Goal: Information Seeking & Learning: Learn about a topic

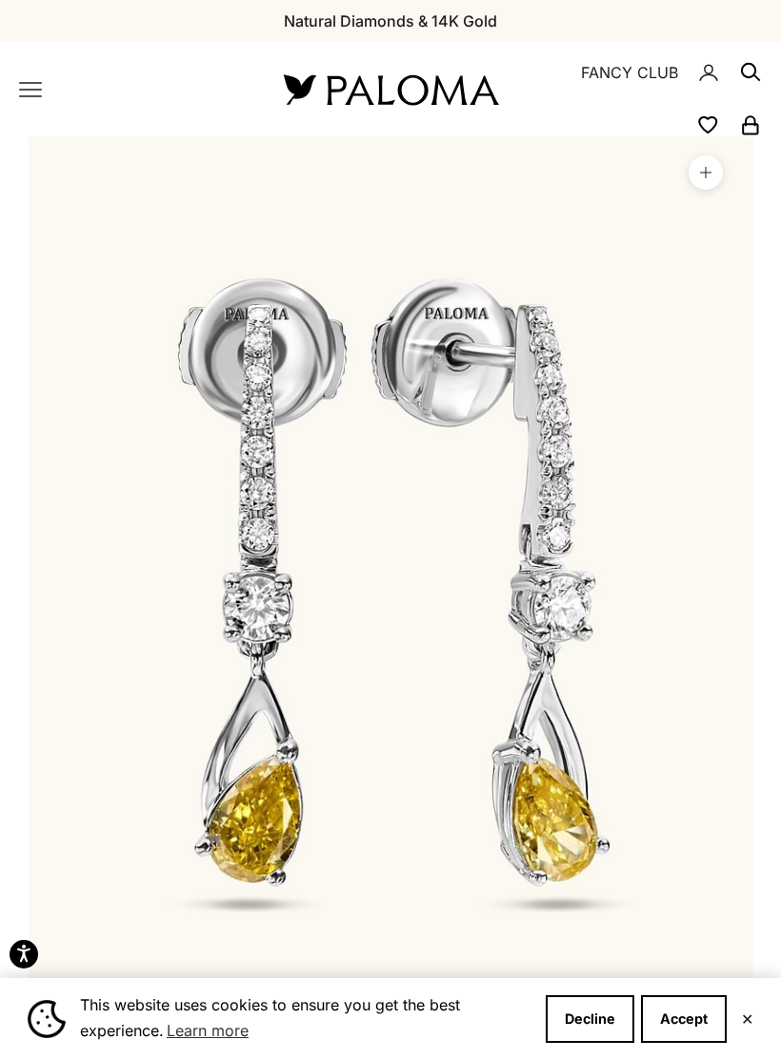
scroll to position [0, 59]
click at [30, 73] on x-header "Paloma Diamonds Open navigation menu Open search NEW ARRIVALS By Category Categ…" at bounding box center [390, 89] width 781 height 94
click at [23, 83] on icon "Primary navigation" at bounding box center [30, 89] width 21 height 13
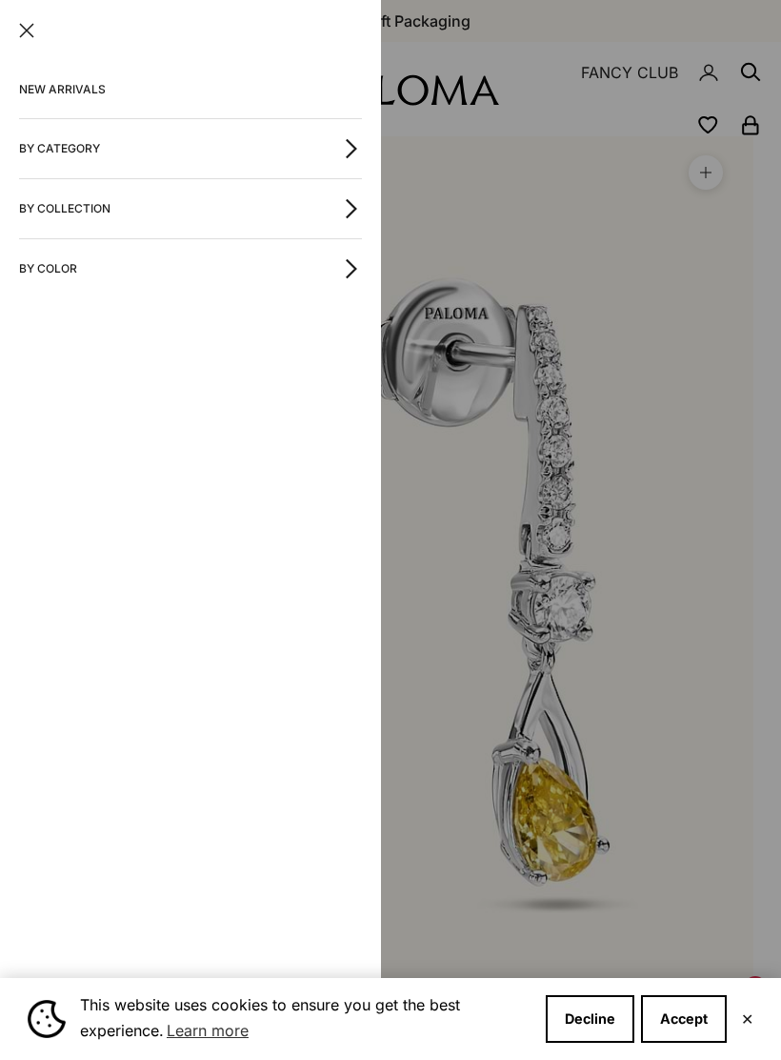
click at [63, 138] on button "By Category" at bounding box center [190, 148] width 343 height 59
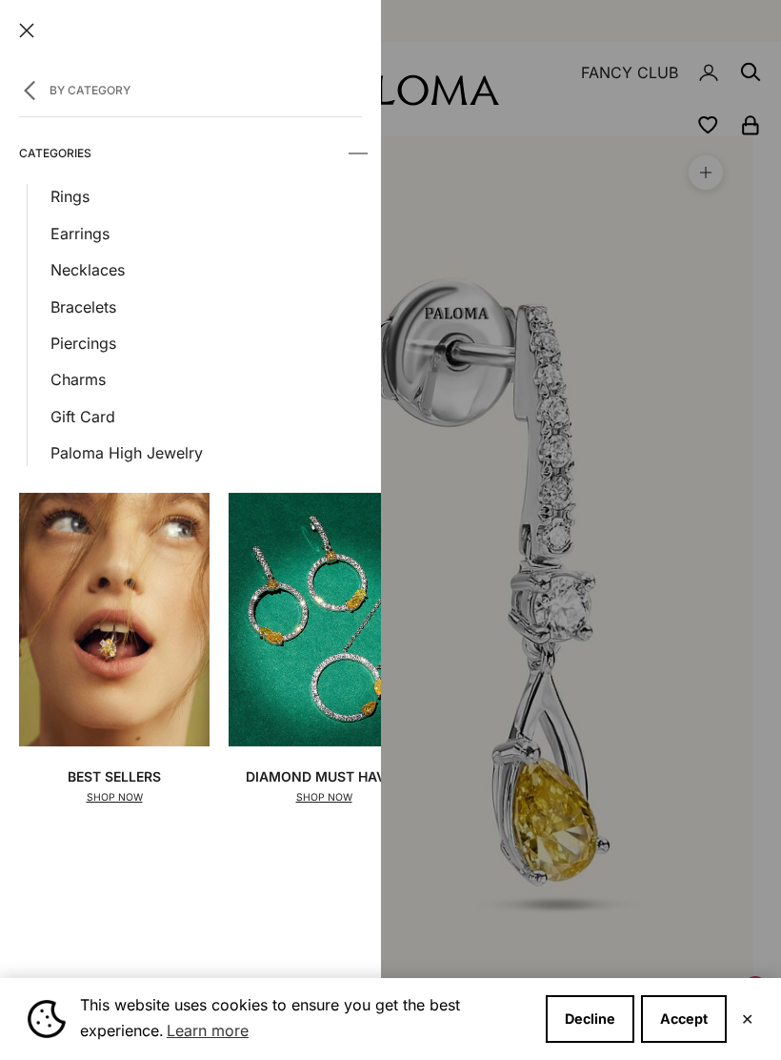
click at [5, 51] on header at bounding box center [190, 30] width 381 height 61
click at [23, 93] on icon "button" at bounding box center [29, 90] width 21 height 21
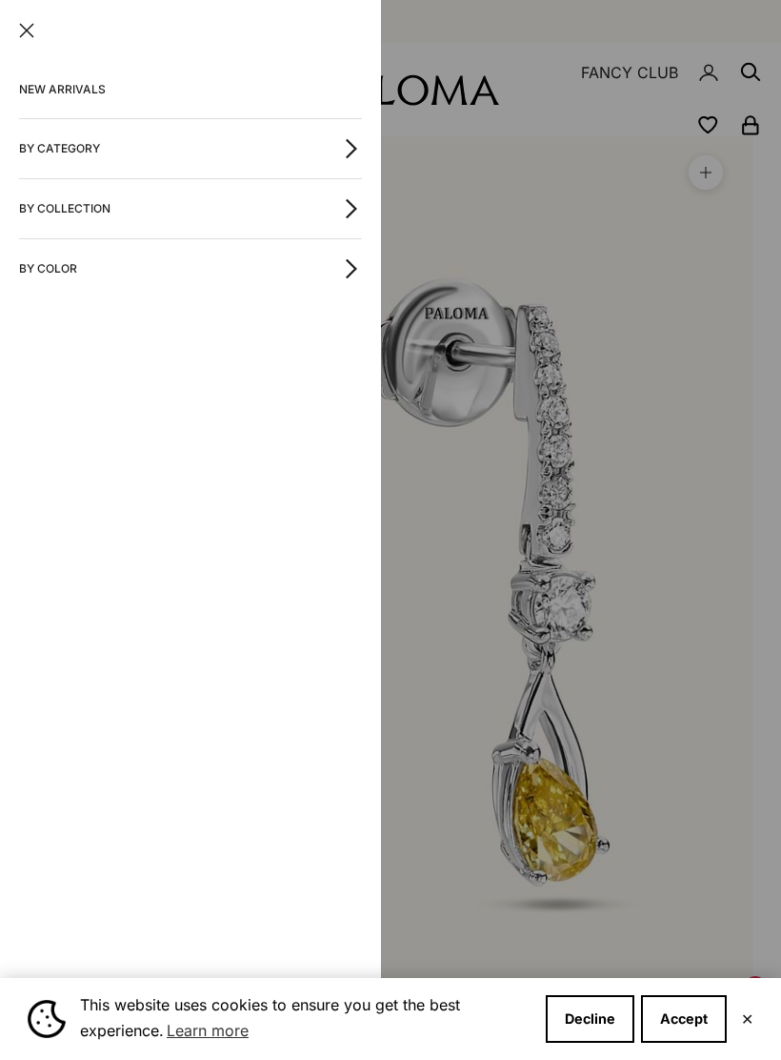
click at [263, 273] on button "By Color" at bounding box center [190, 268] width 343 height 59
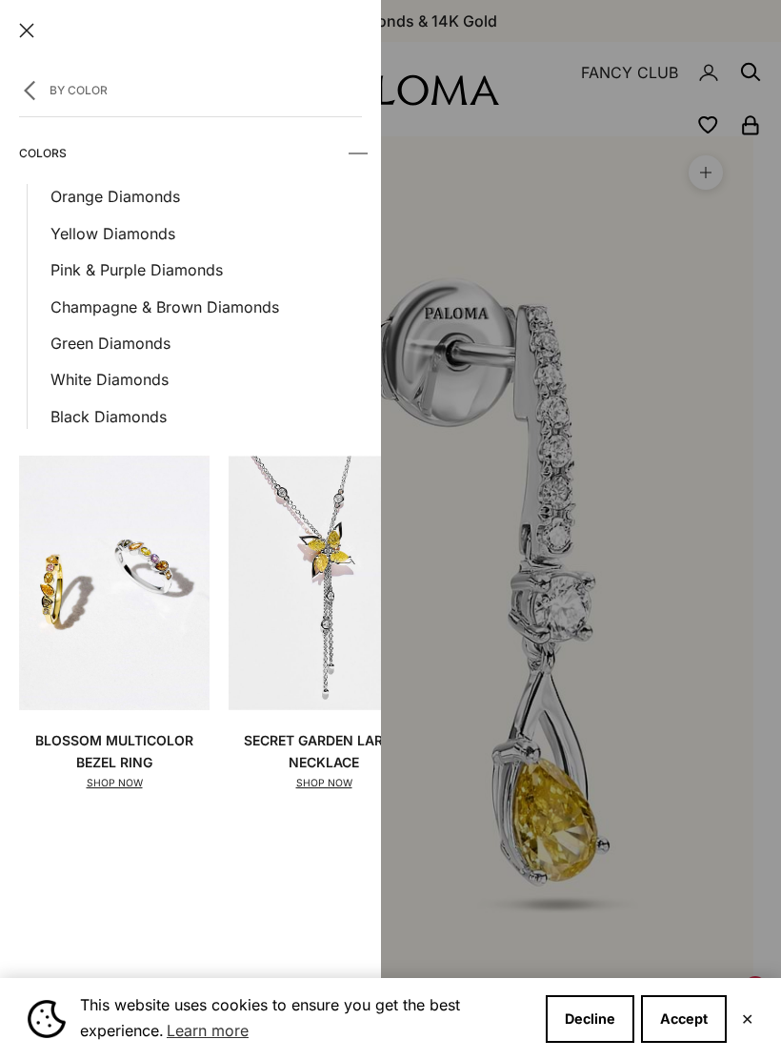
click at [99, 274] on link "Pink & Purple Diamonds" at bounding box center [207, 269] width 312 height 25
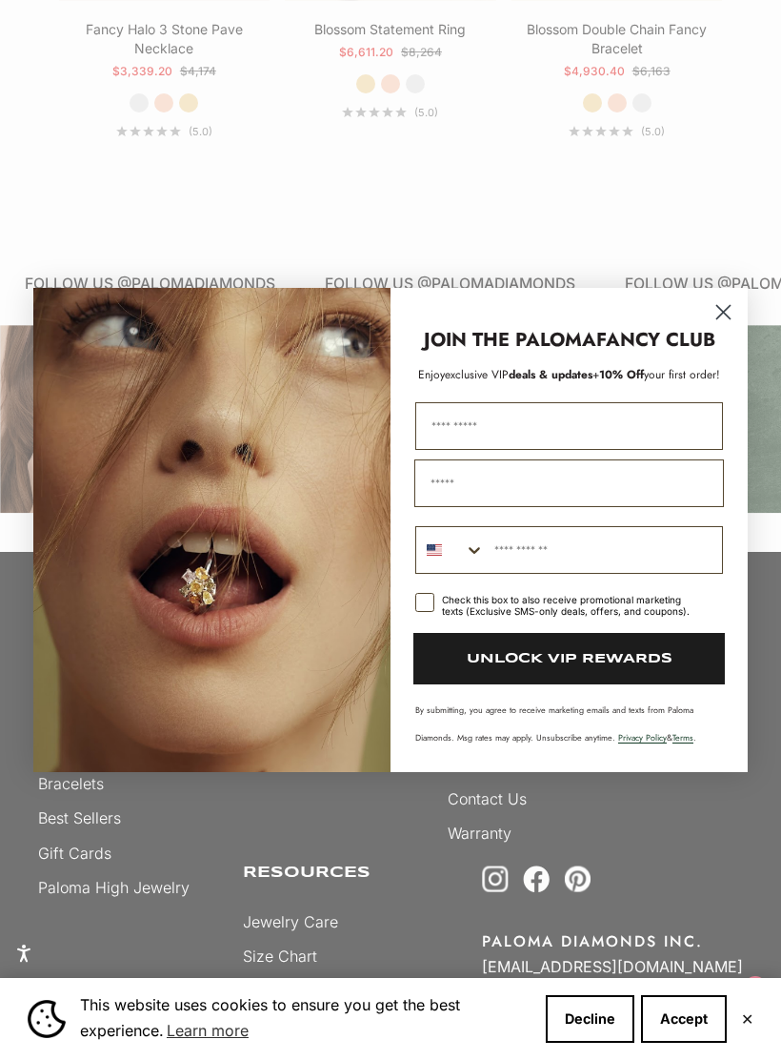
scroll to position [1360, 0]
click at [726, 313] on circle "Close dialog" at bounding box center [723, 311] width 31 height 31
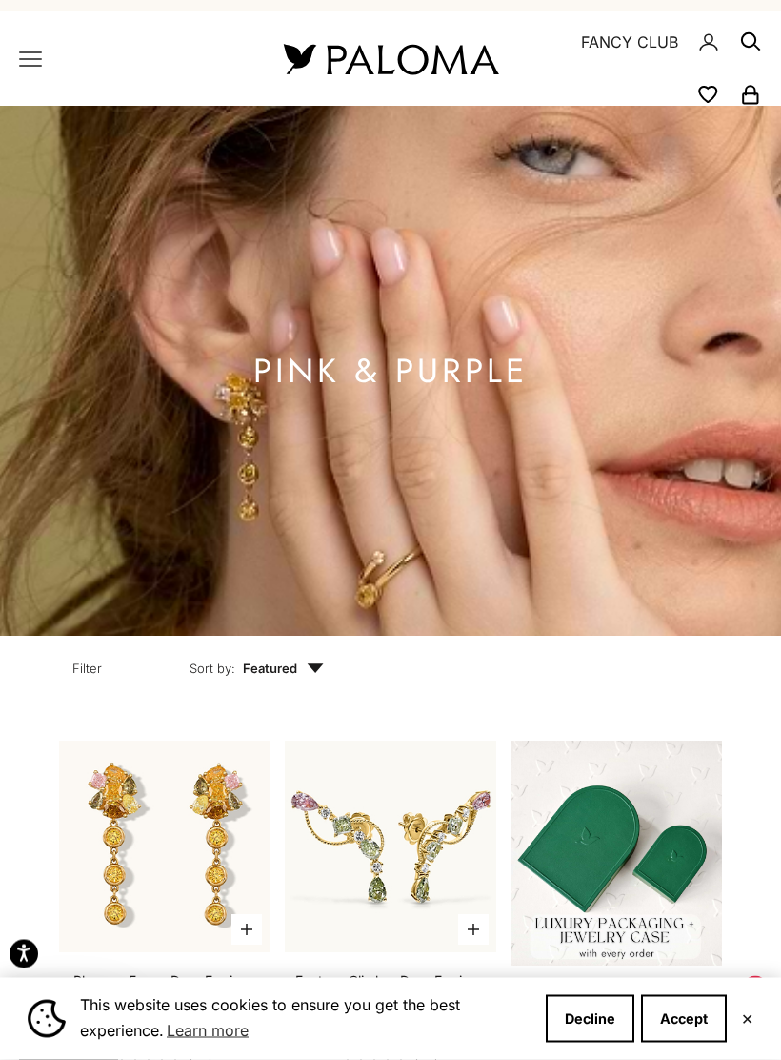
scroll to position [0, 0]
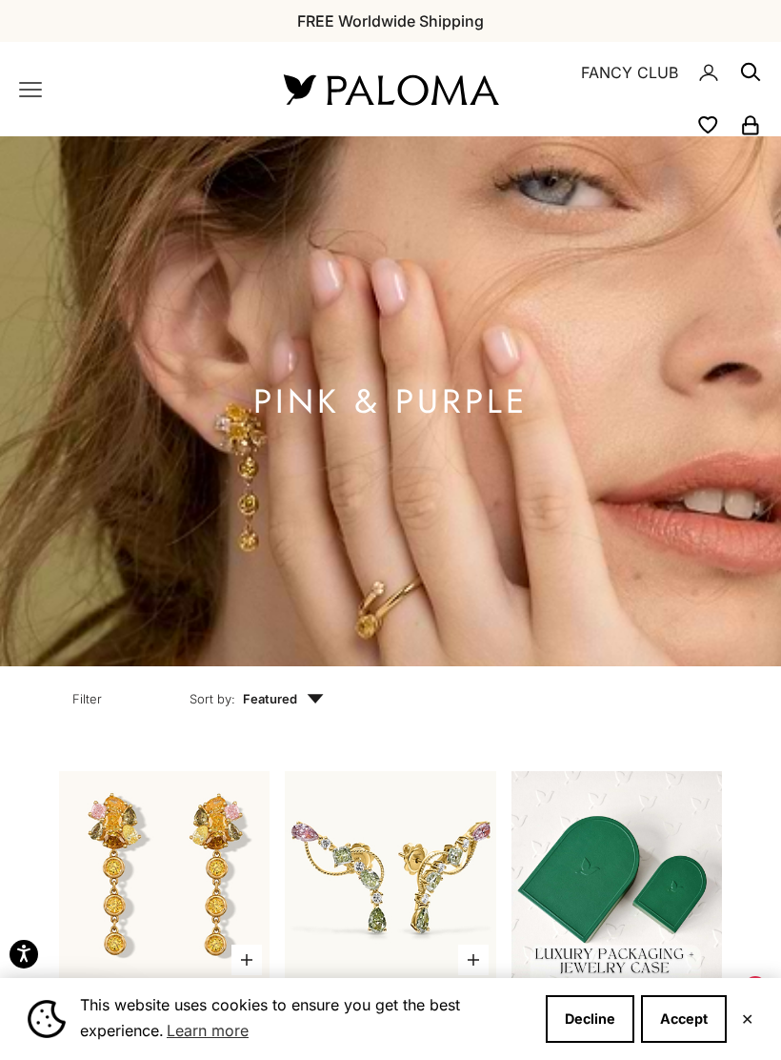
click at [23, 79] on icon "Primary navigation" at bounding box center [30, 89] width 23 height 23
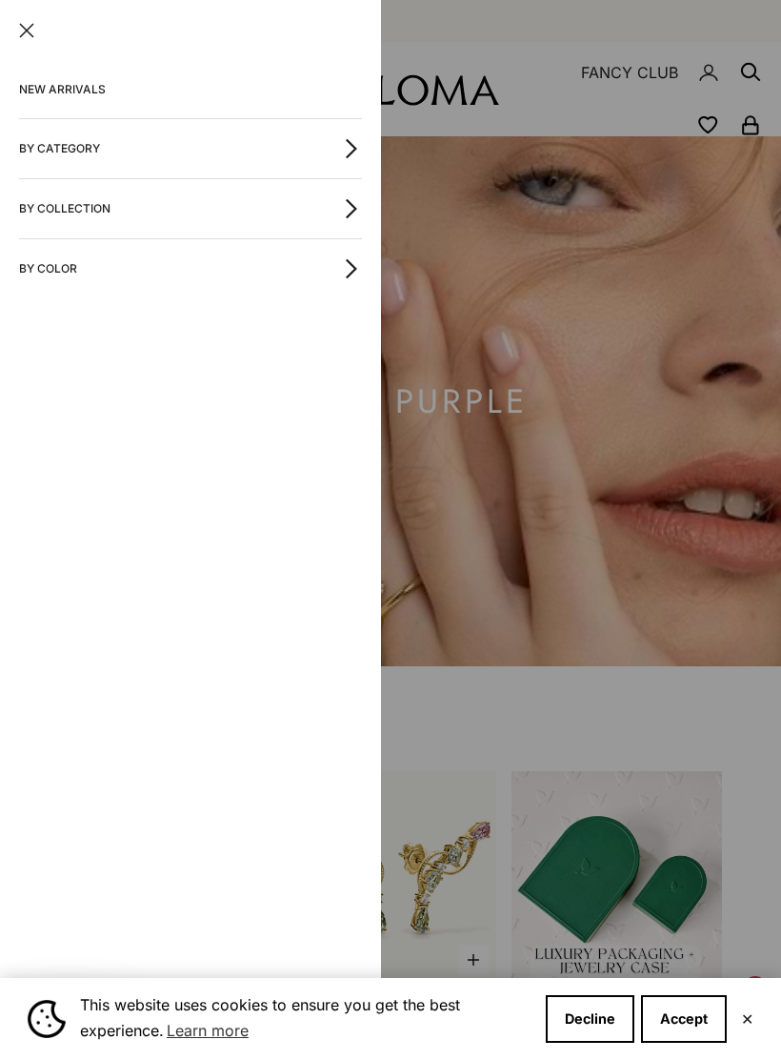
click at [311, 145] on button "By Category" at bounding box center [190, 148] width 343 height 59
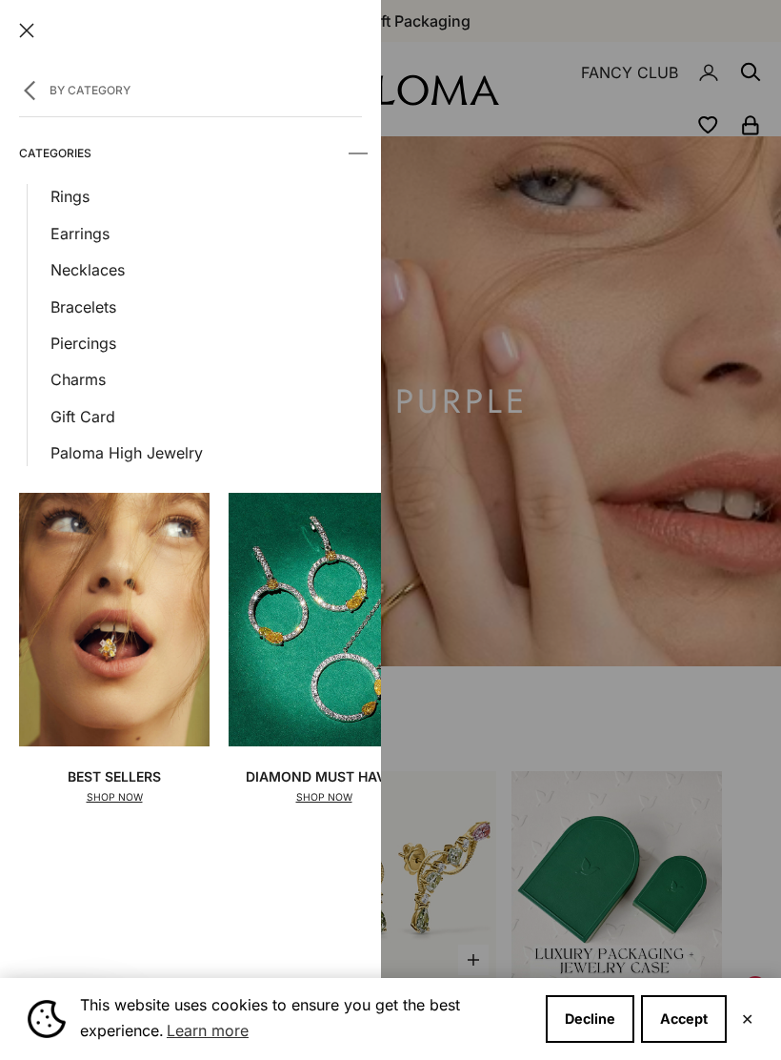
click at [23, 51] on header at bounding box center [190, 30] width 381 height 61
click at [23, 81] on icon "button" at bounding box center [29, 90] width 21 height 21
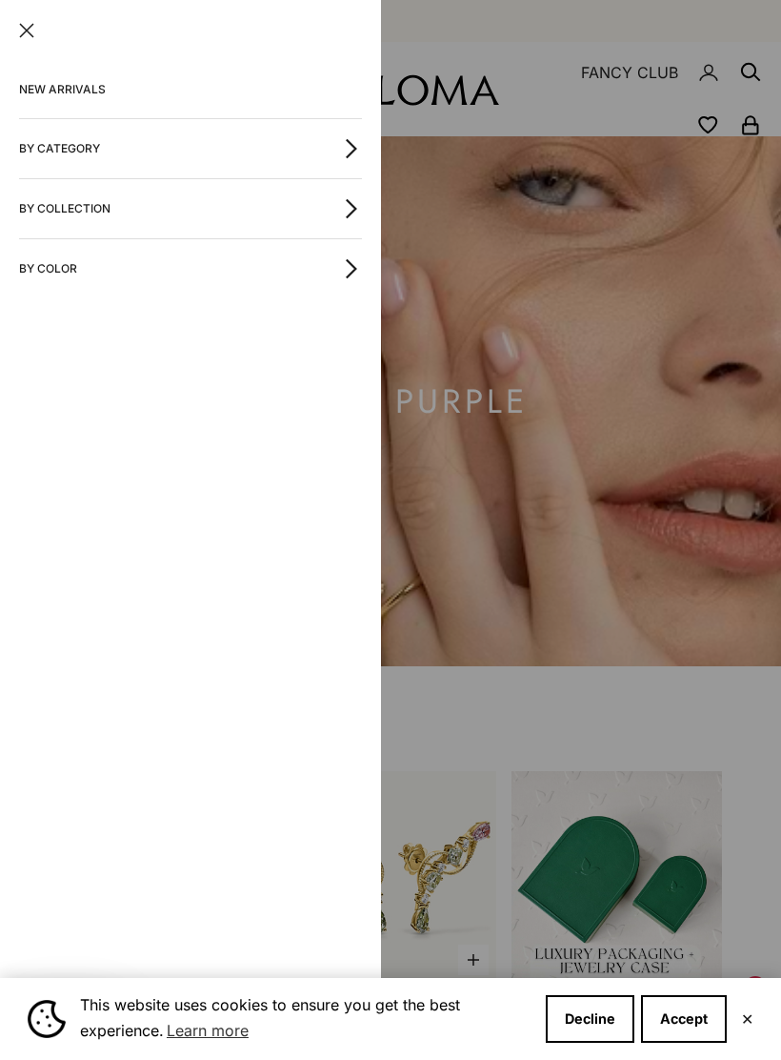
click at [284, 217] on button "By Collection" at bounding box center [190, 208] width 343 height 59
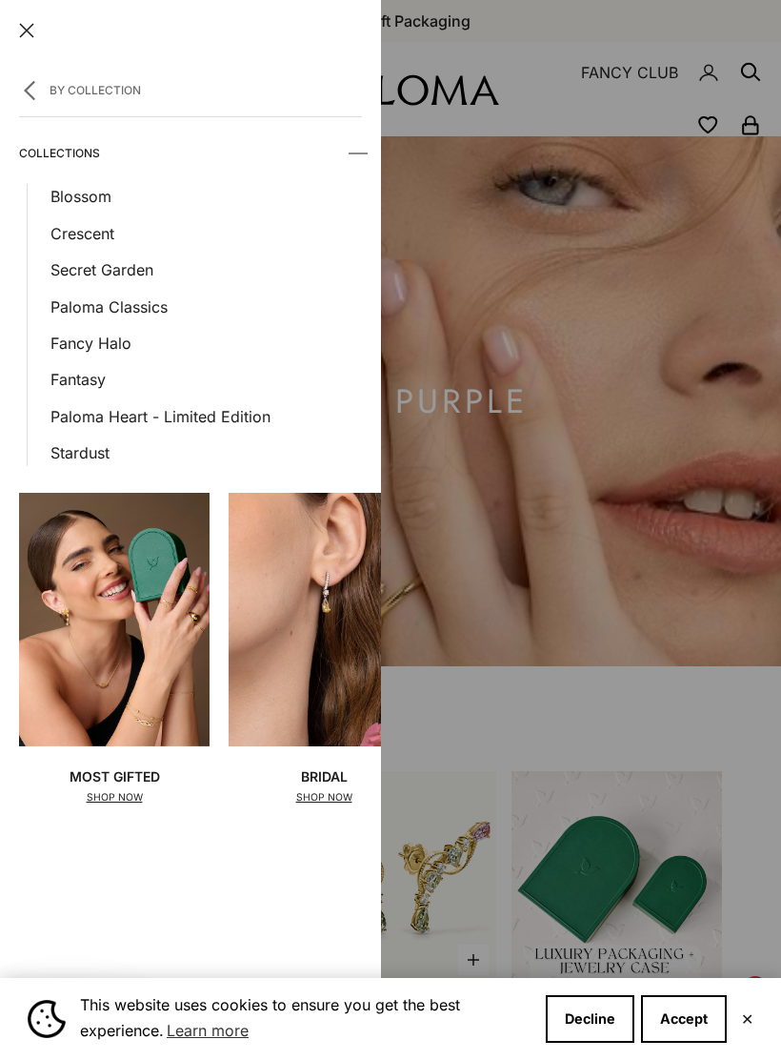
click at [65, 193] on link "Blossom" at bounding box center [207, 196] width 312 height 25
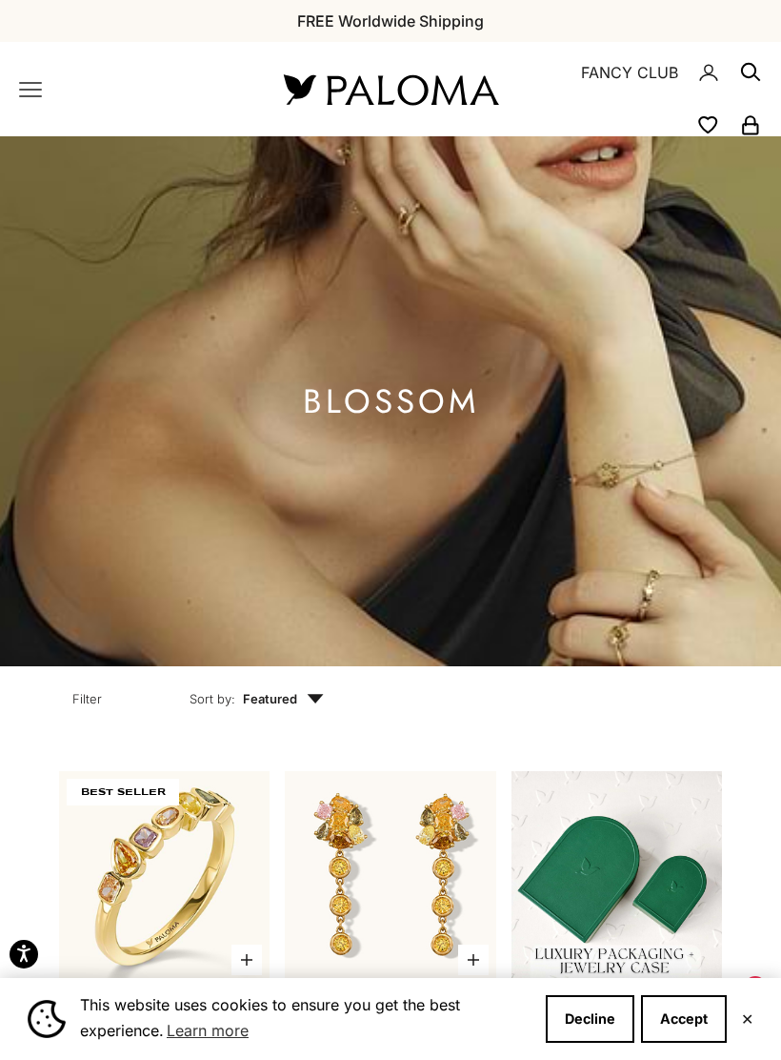
click at [24, 78] on icon "Primary navigation" at bounding box center [30, 89] width 23 height 23
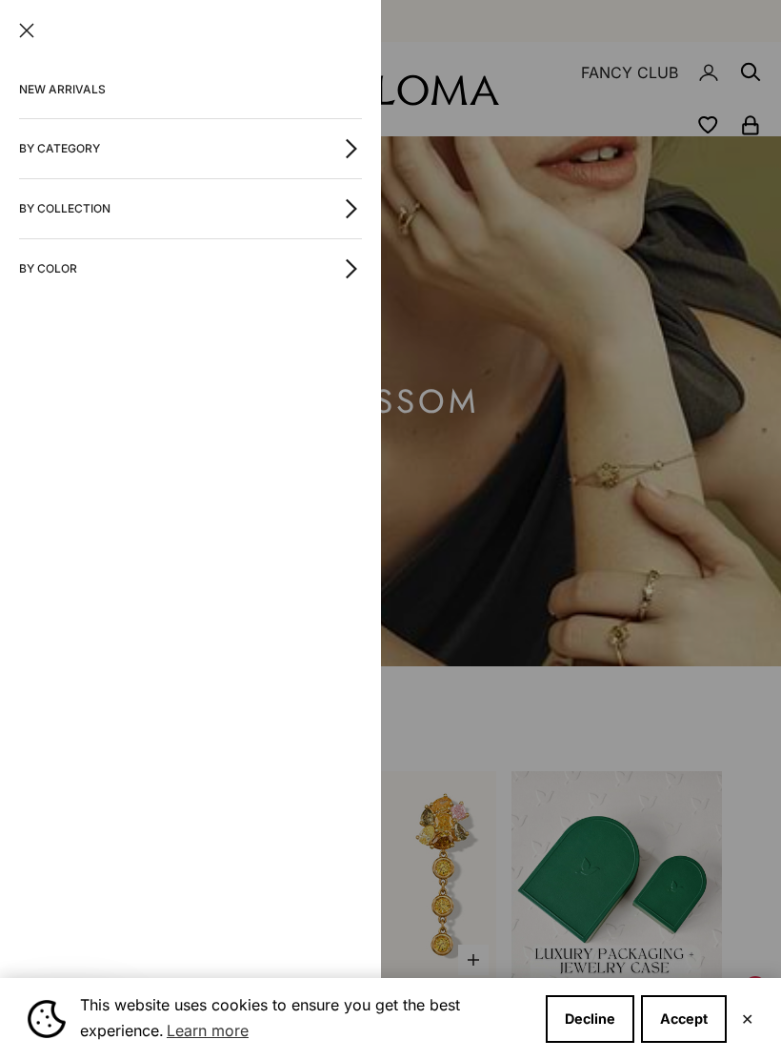
click at [281, 201] on button "By Collection" at bounding box center [190, 208] width 343 height 59
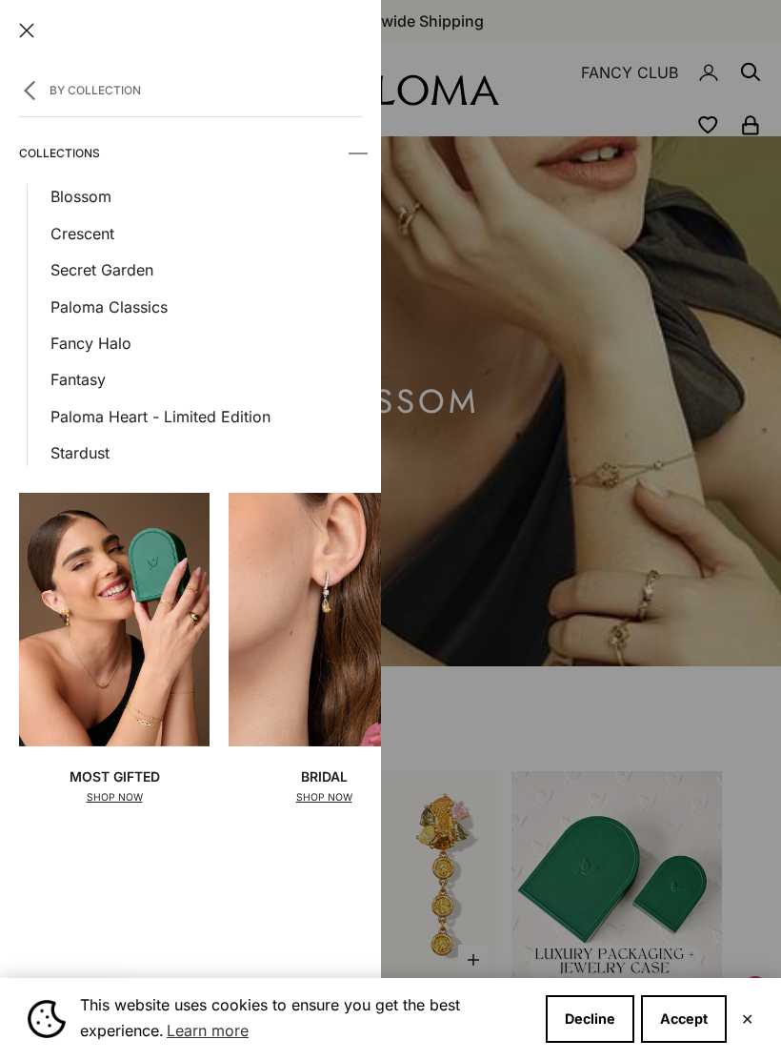
click at [122, 267] on link "Secret Garden" at bounding box center [207, 269] width 312 height 25
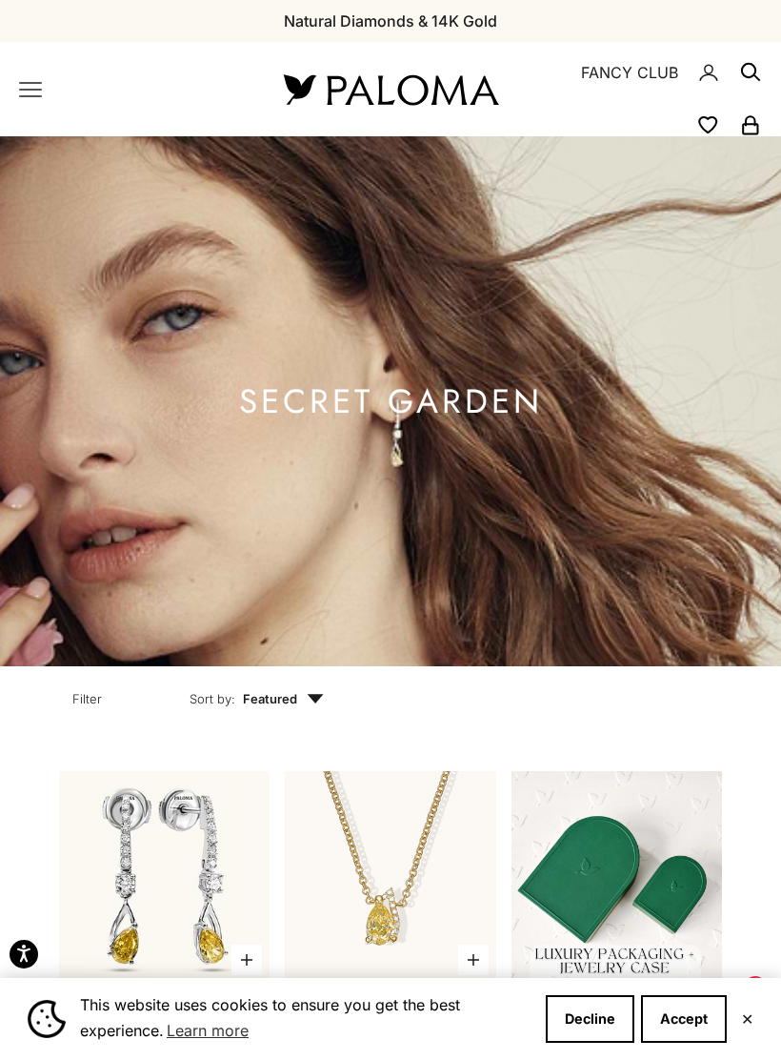
click at [12, 91] on x-header "Paloma Diamonds Open navigation menu Open search NEW ARRIVALS By Category Categ…" at bounding box center [390, 89] width 781 height 94
click at [26, 81] on icon "Primary navigation" at bounding box center [30, 89] width 23 height 23
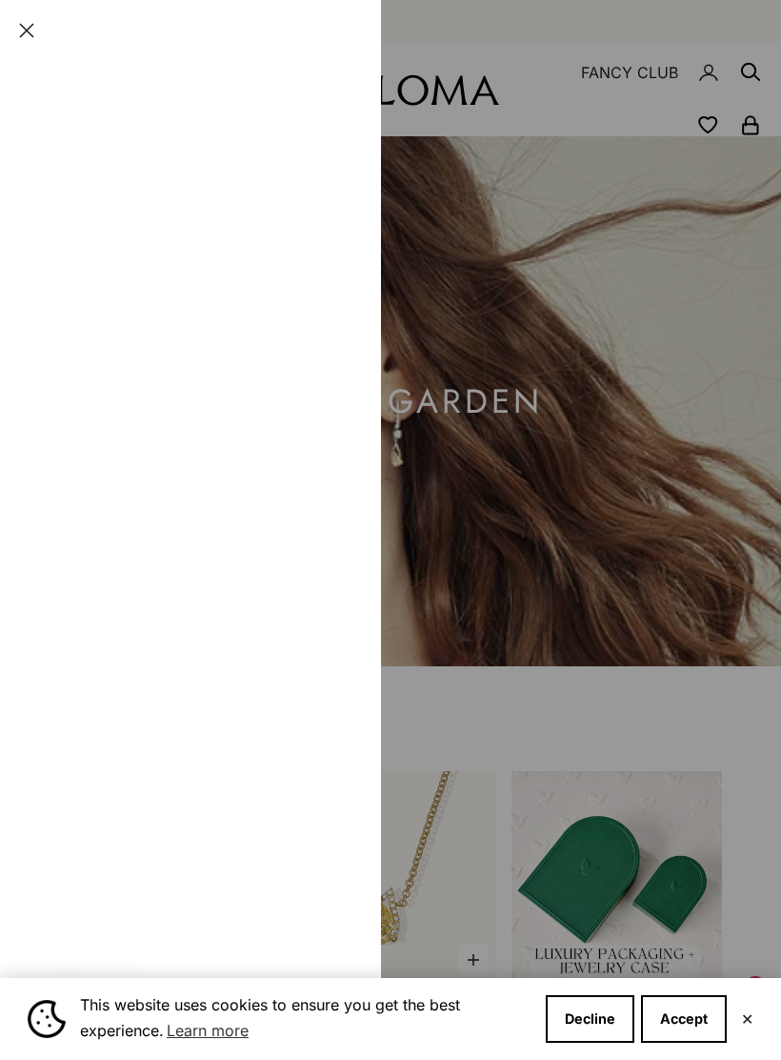
click at [290, 204] on button "By Collection" at bounding box center [190, 208] width 343 height 59
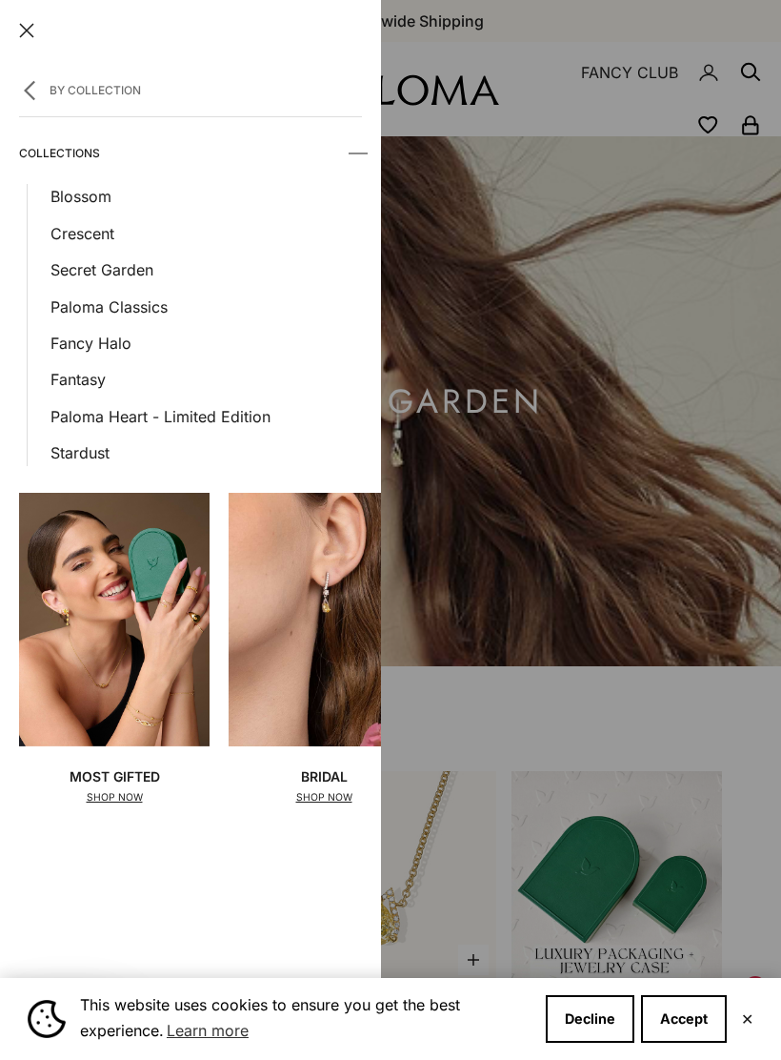
click at [92, 454] on link "Stardust" at bounding box center [207, 452] width 312 height 25
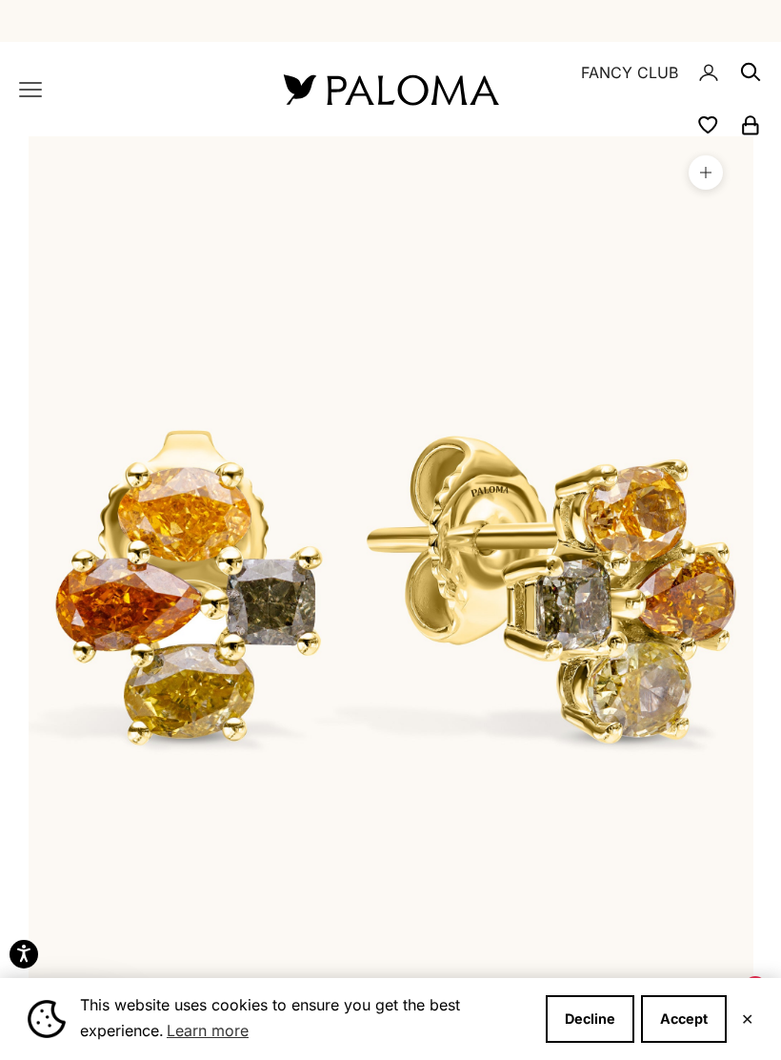
click at [29, 86] on icon "Primary navigation" at bounding box center [30, 89] width 23 height 23
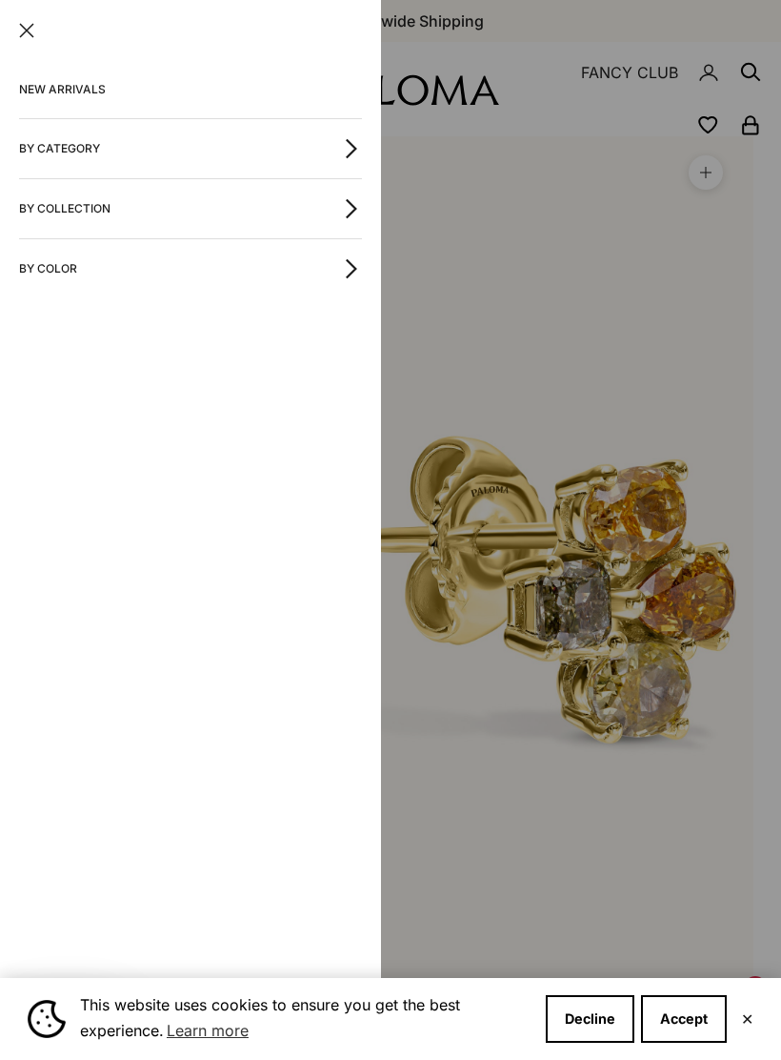
click at [288, 289] on button "By Color" at bounding box center [190, 268] width 343 height 59
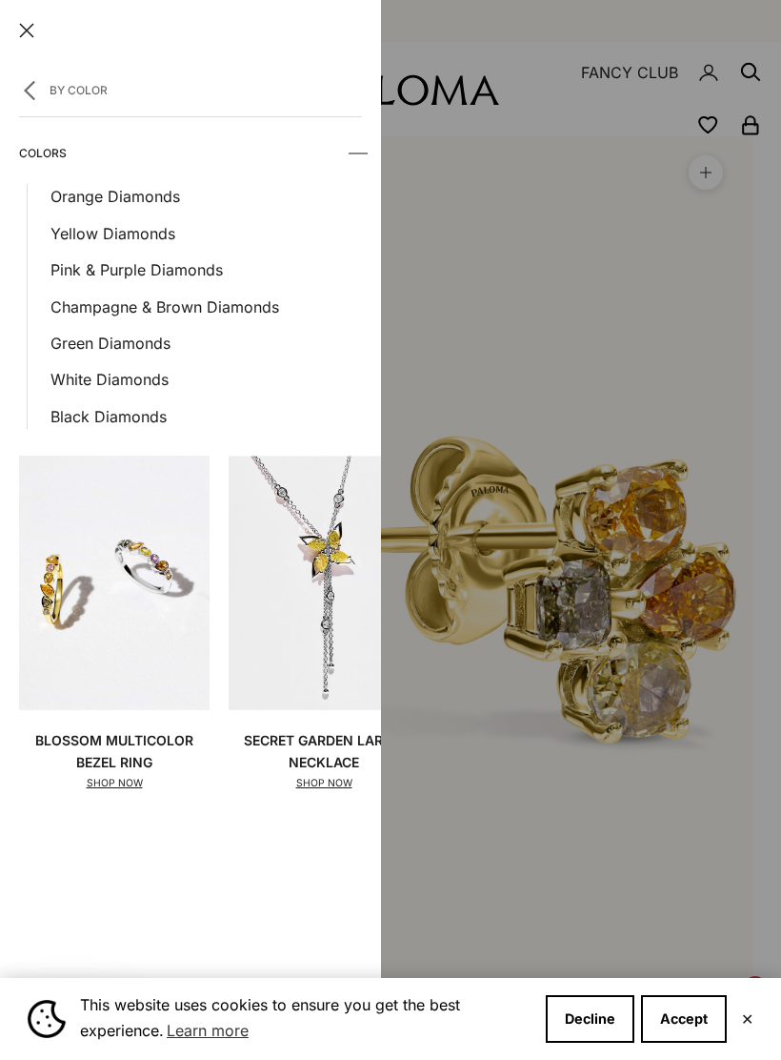
click at [121, 423] on link "Black Diamonds" at bounding box center [207, 416] width 312 height 25
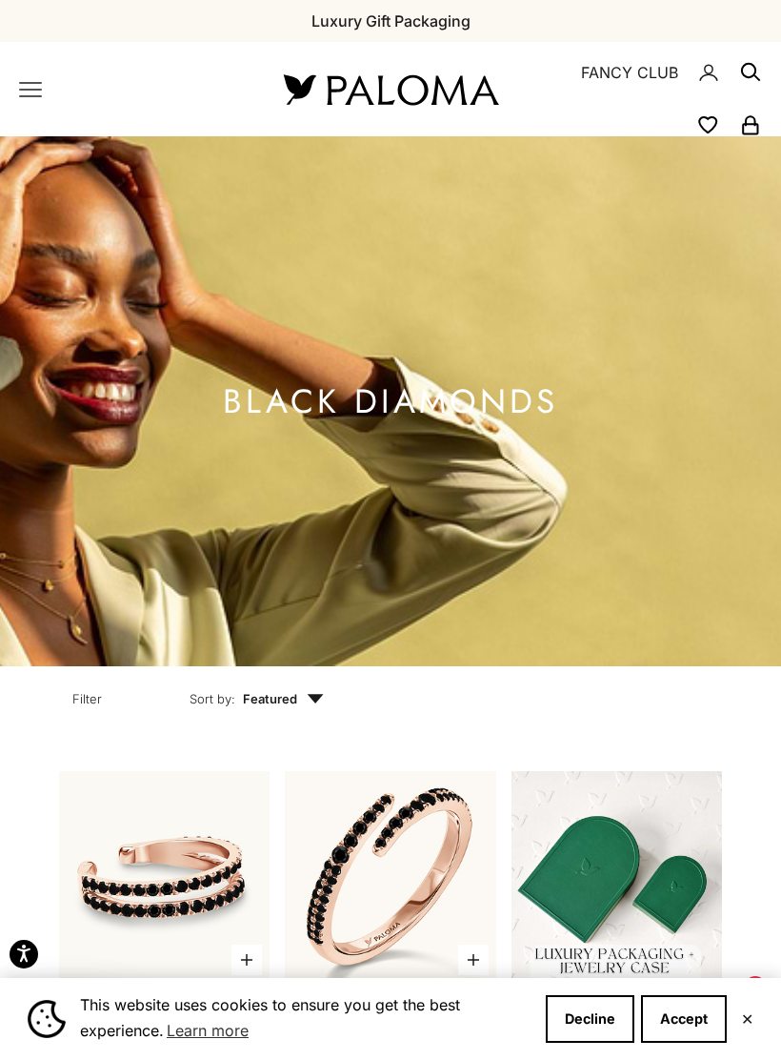
click at [25, 97] on icon "Primary navigation" at bounding box center [30, 89] width 23 height 23
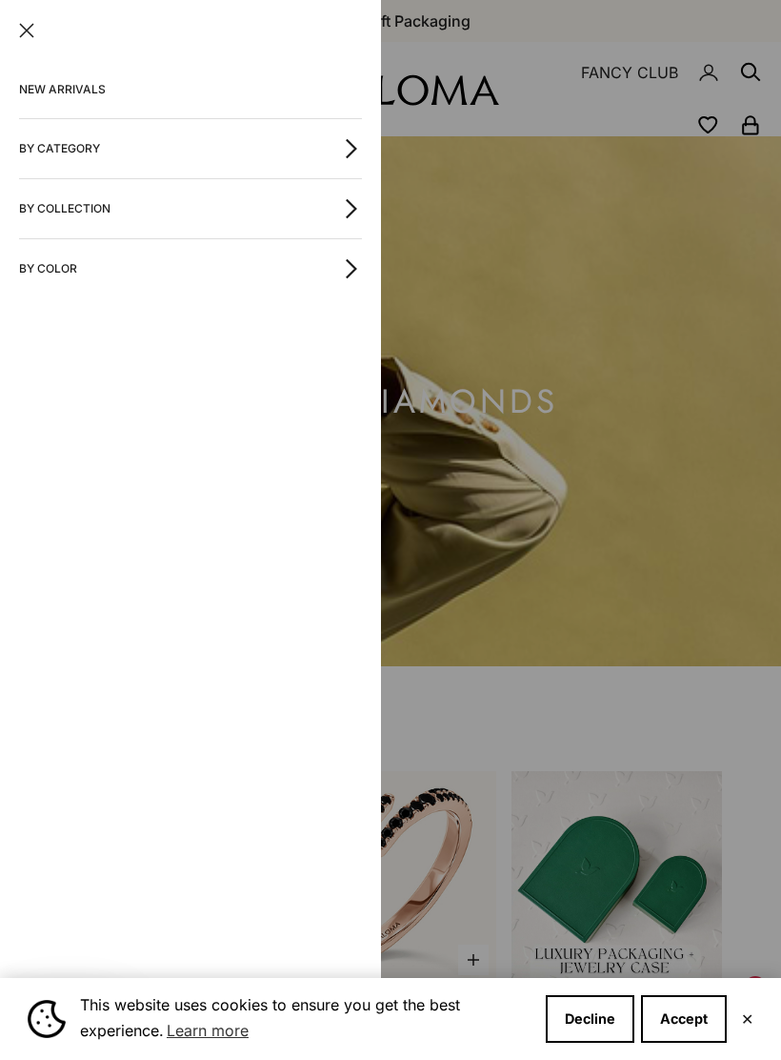
click at [188, 263] on button "By Color" at bounding box center [190, 268] width 343 height 59
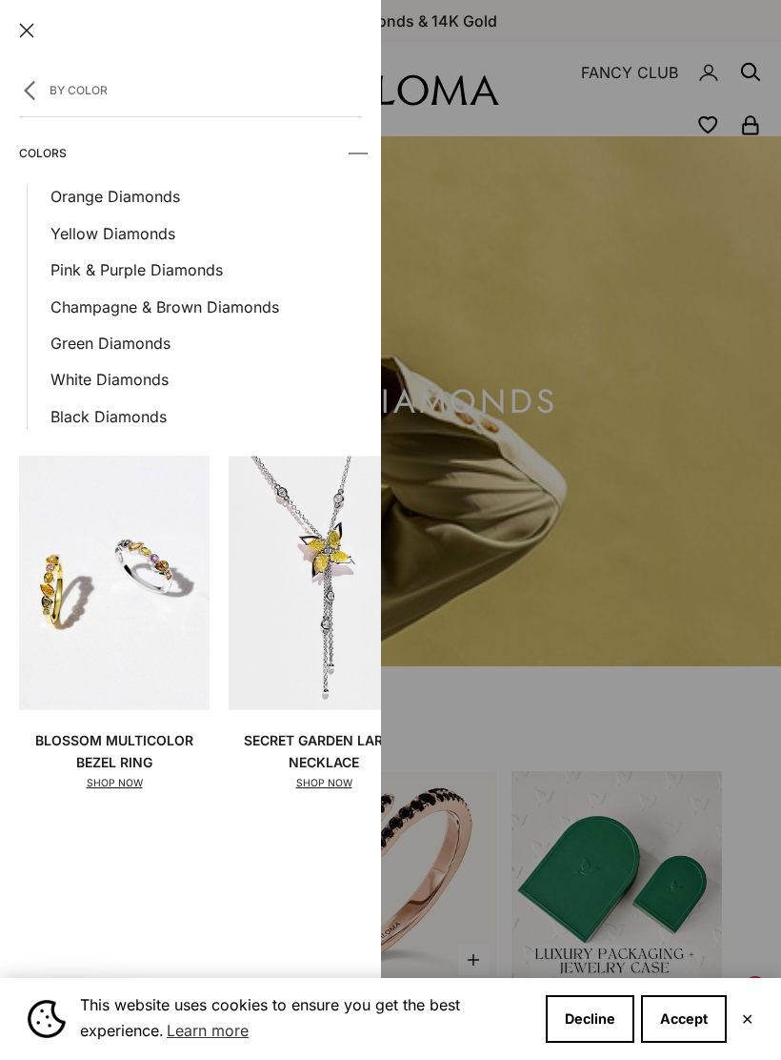
click at [168, 273] on link "Pink & Purple Diamonds" at bounding box center [207, 269] width 312 height 25
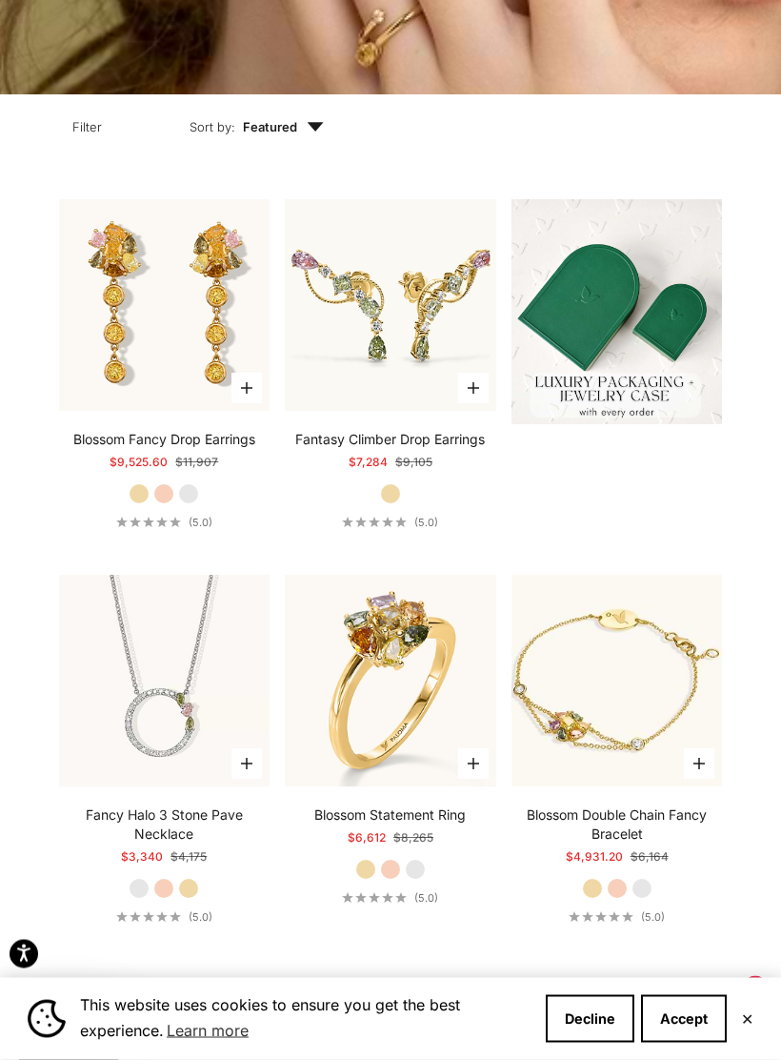
scroll to position [572, 0]
click at [432, 312] on img at bounding box center [390, 305] width 233 height 233
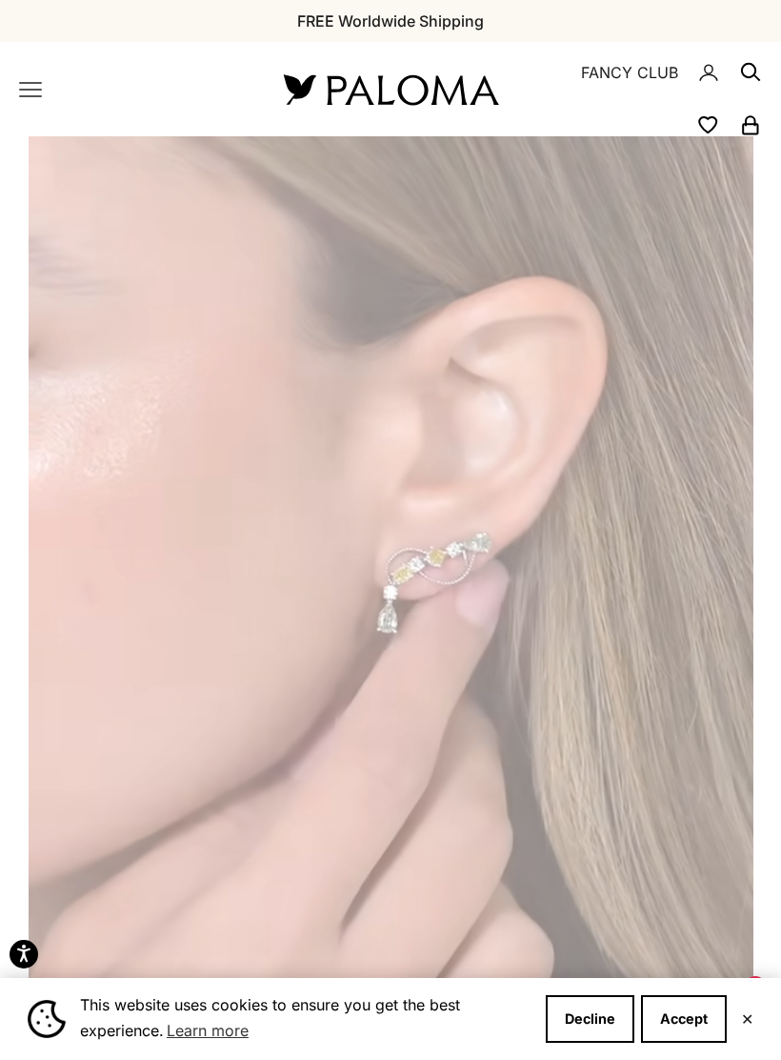
click at [26, 71] on x-header "Paloma Diamonds Open navigation menu Open search NEW ARRIVALS By Category Categ…" at bounding box center [390, 89] width 781 height 94
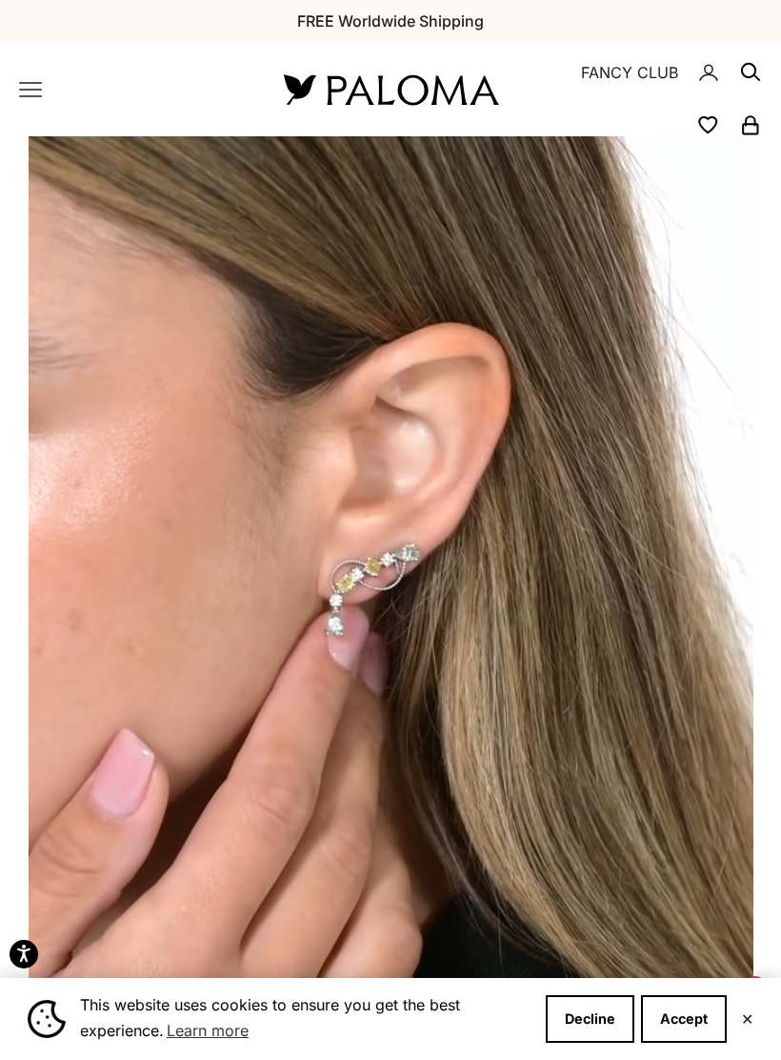
click at [25, 71] on x-header "Paloma Diamonds Open navigation menu Open search NEW ARRIVALS By Category Categ…" at bounding box center [390, 89] width 781 height 94
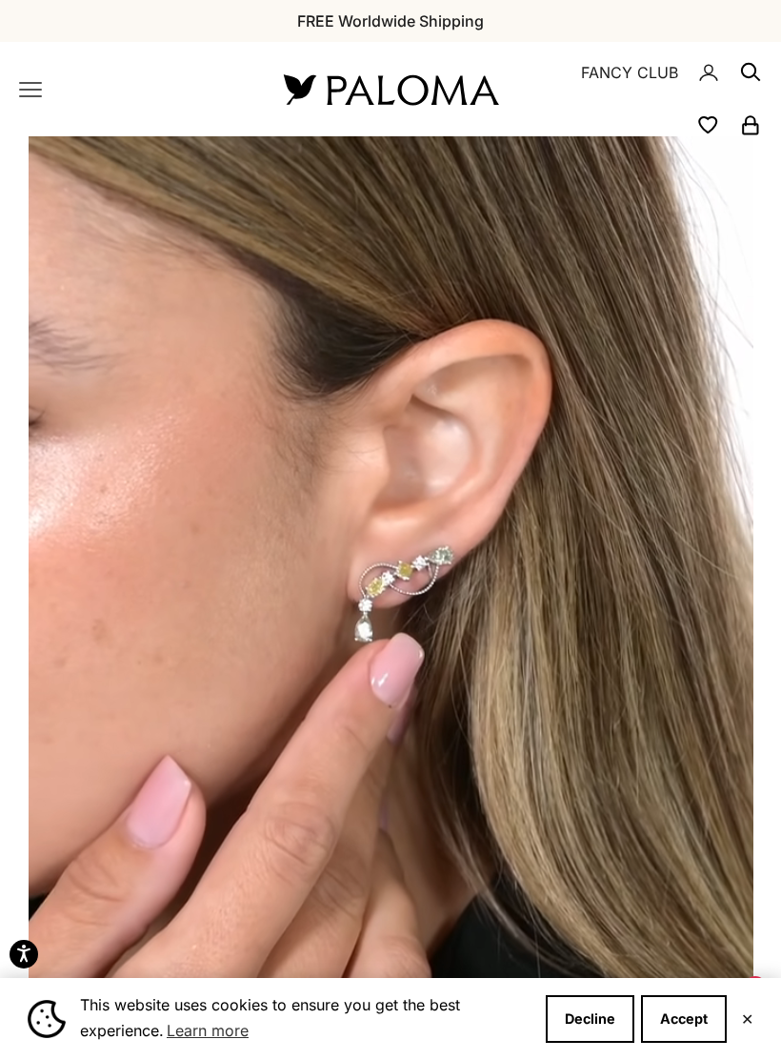
click at [27, 92] on icon "Primary navigation" at bounding box center [30, 89] width 23 height 23
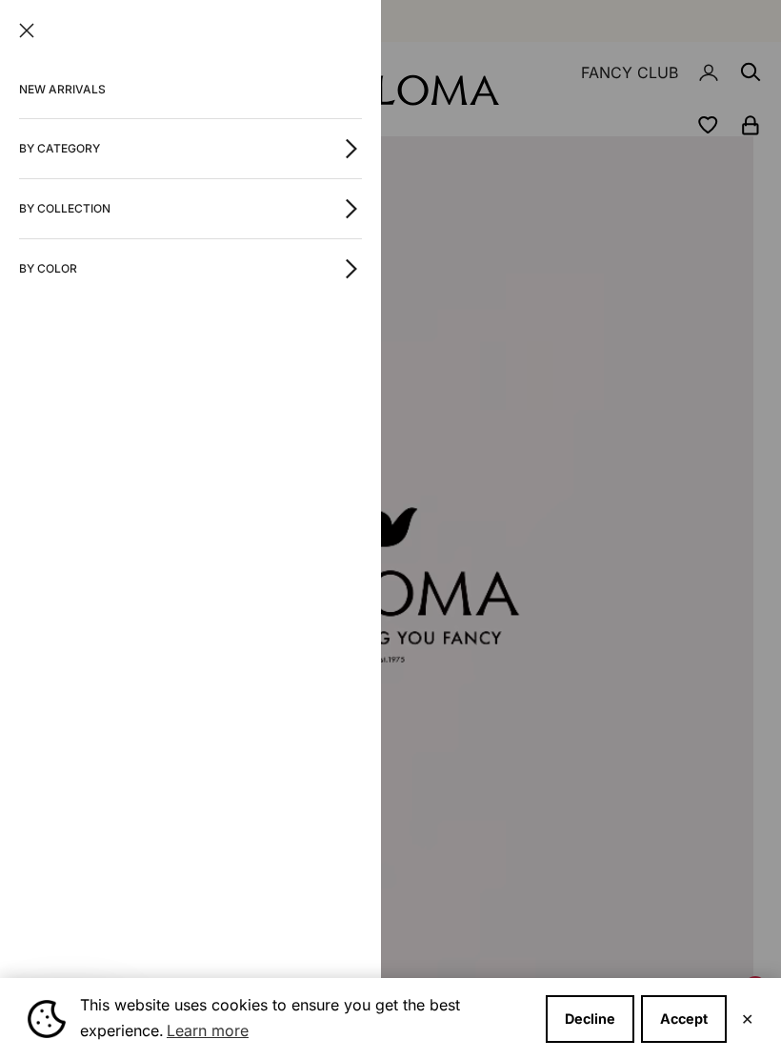
click at [187, 267] on button "By Color" at bounding box center [190, 268] width 343 height 59
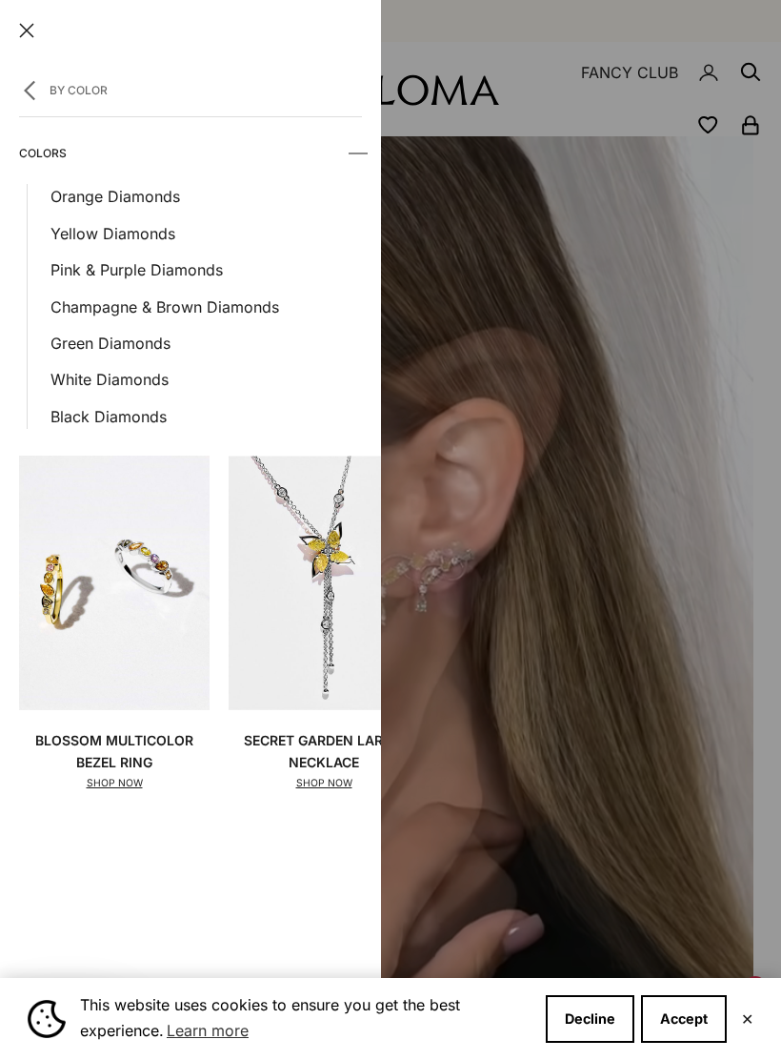
click at [132, 339] on link "Green Diamonds" at bounding box center [207, 343] width 312 height 25
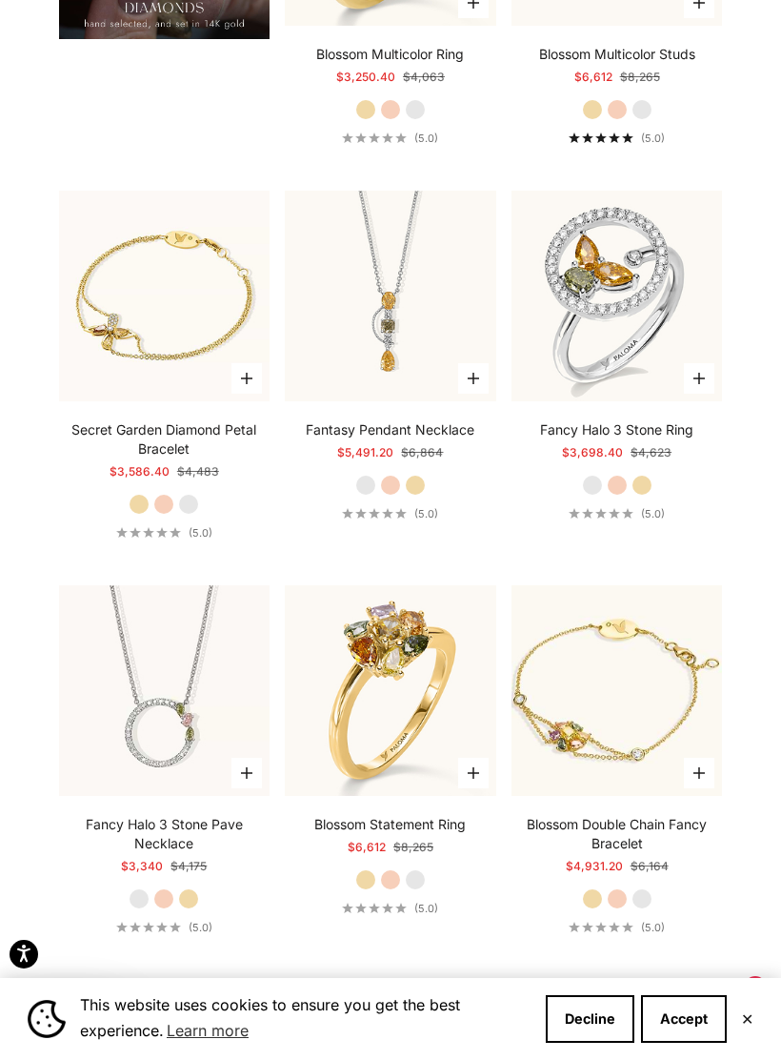
scroll to position [2107, 0]
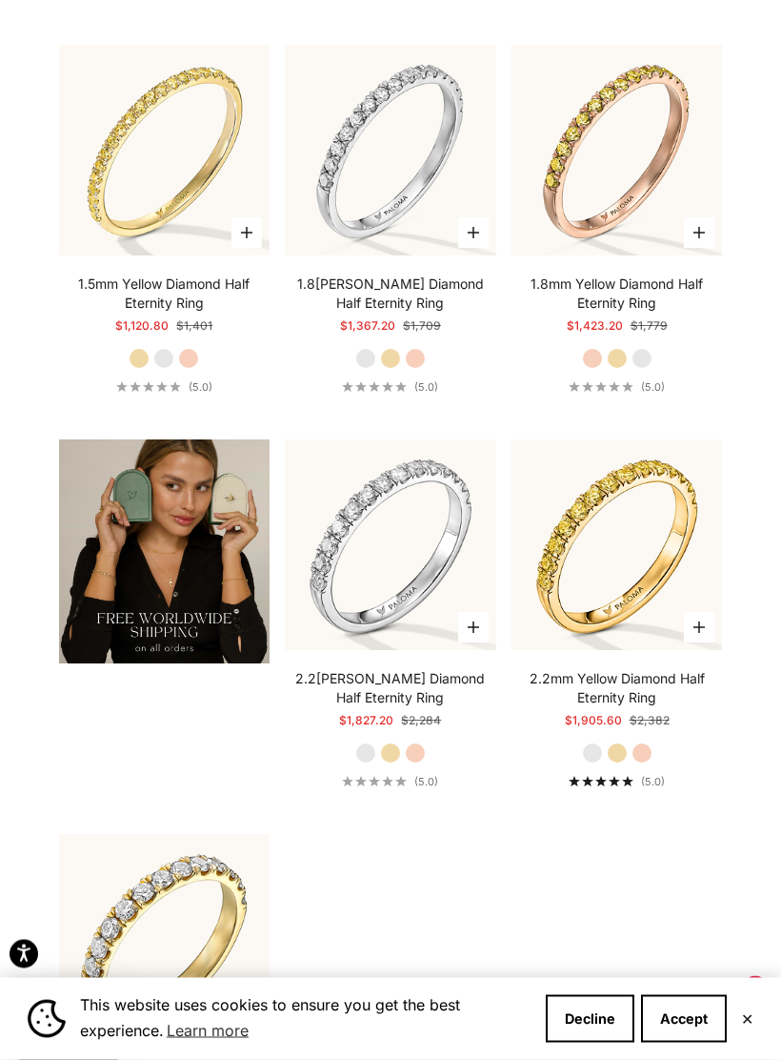
scroll to position [3782, 0]
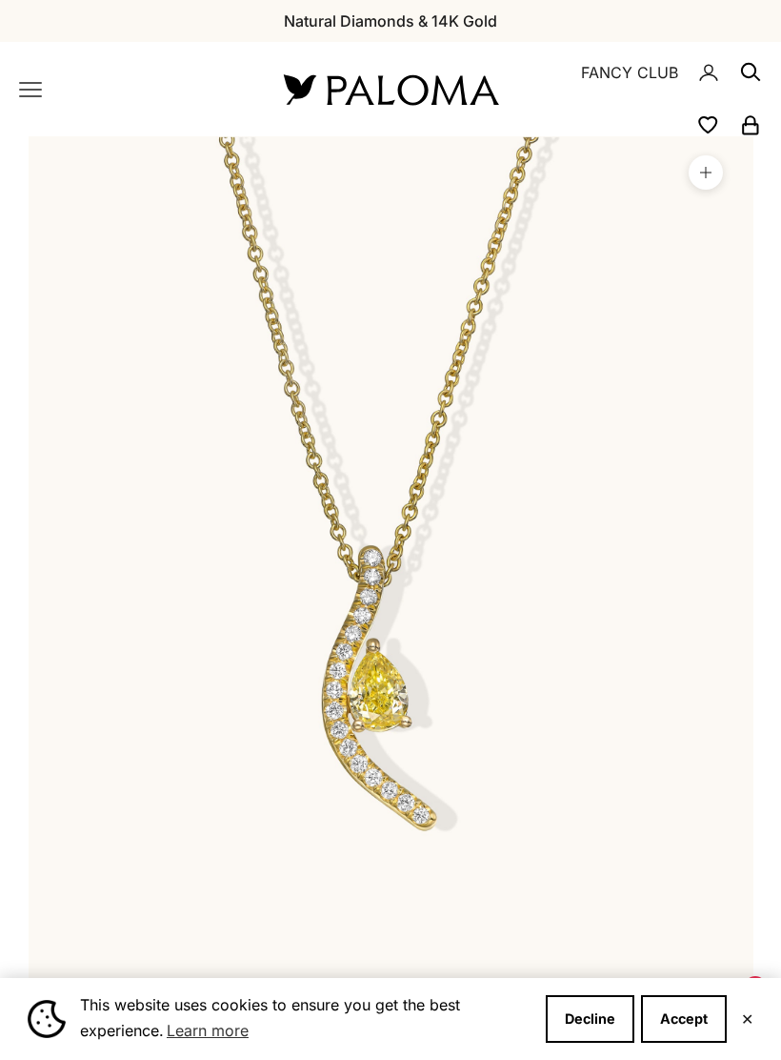
scroll to position [0, 59]
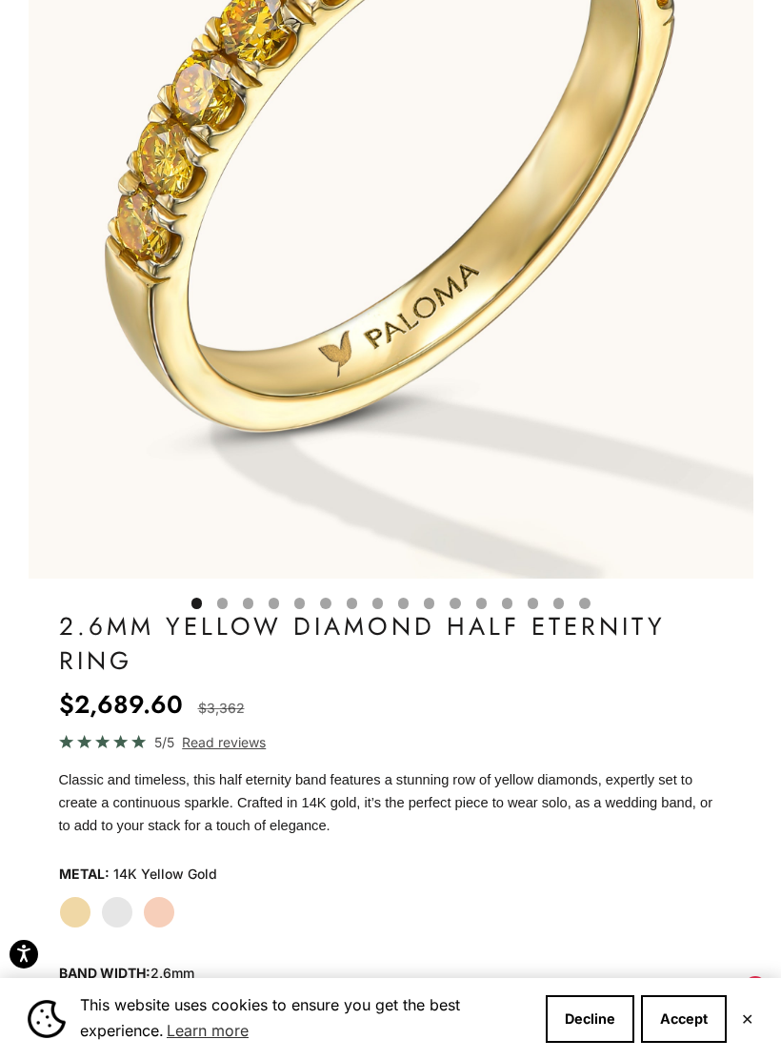
scroll to position [492, 0]
